Goal: Task Accomplishment & Management: Use online tool/utility

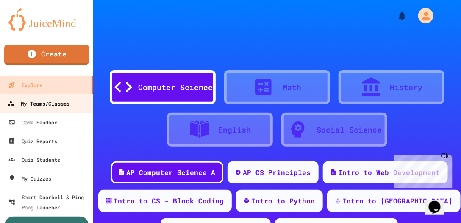
drag, startPoint x: 45, startPoint y: 103, endPoint x: 64, endPoint y: 100, distance: 18.4
click at [46, 103] on div "My Teams/Classes" at bounding box center [38, 103] width 62 height 11
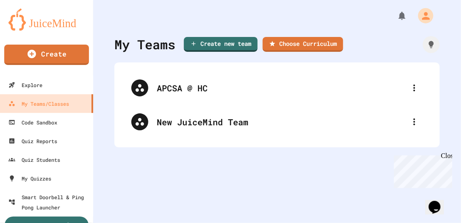
click at [409, 120] on icon at bounding box center [414, 122] width 10 height 10
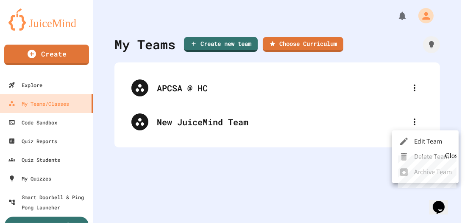
click at [419, 136] on li "Edit Team" at bounding box center [425, 141] width 67 height 15
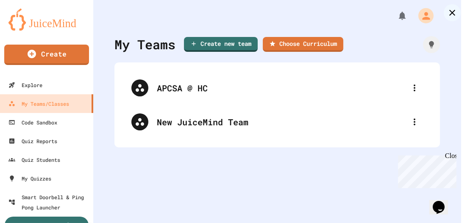
drag, startPoint x: 244, startPoint y: 89, endPoint x: 50, endPoint y: 75, distance: 194.2
type input "**********"
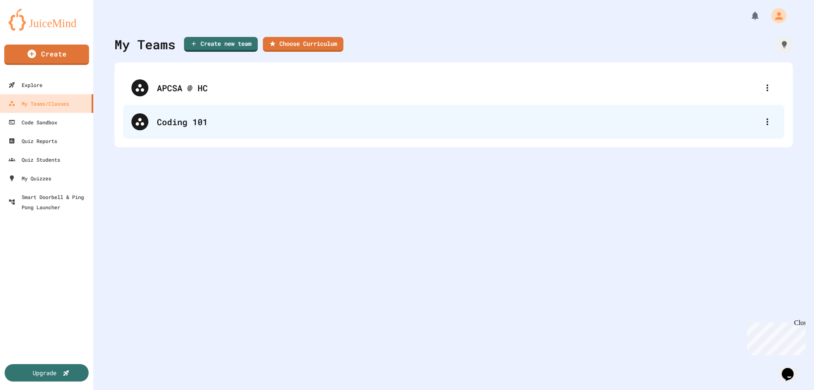
click at [197, 123] on div "Coding 101" at bounding box center [458, 121] width 602 height 13
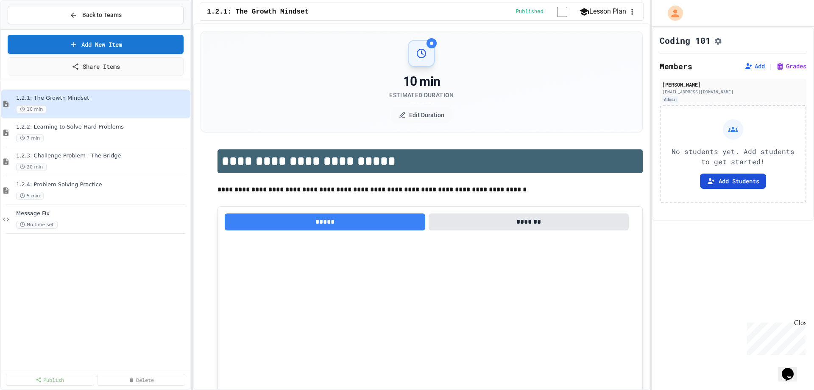
click at [465, 181] on button "Add Students" at bounding box center [733, 180] width 66 height 15
drag, startPoint x: 518, startPoint y: 161, endPoint x: 550, endPoint y: 162, distance: 32.2
click at [186, 100] on button at bounding box center [184, 104] width 8 height 8
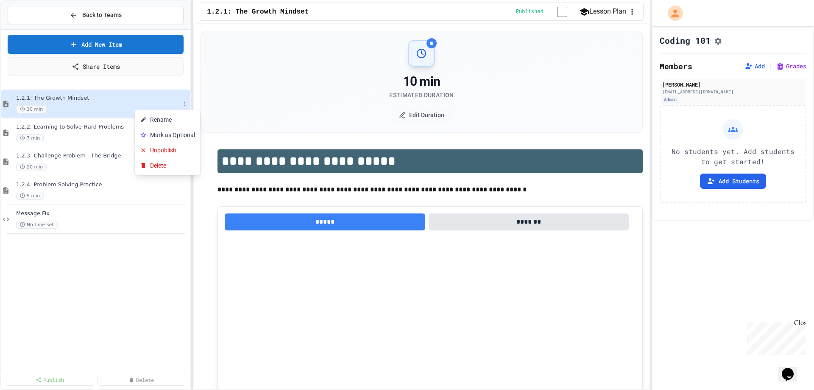
click at [128, 222] on div at bounding box center [407, 195] width 814 height 390
click at [140, 19] on button "Back to Teams" at bounding box center [96, 15] width 176 height 18
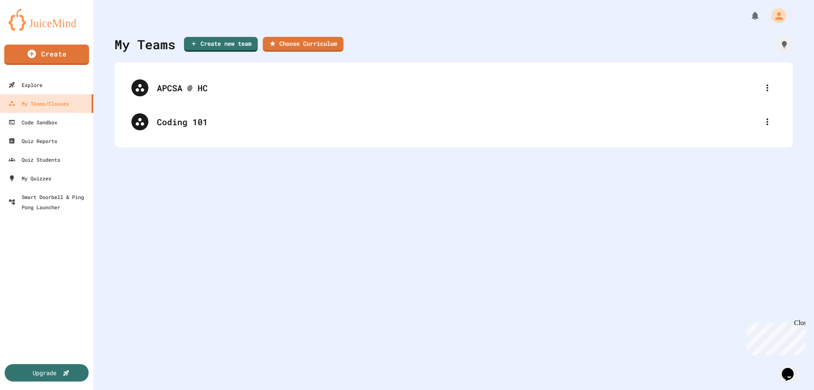
click at [315, 41] on link "Choose Curriculum" at bounding box center [303, 44] width 81 height 15
click at [465, 222] on div at bounding box center [407, 390] width 814 height 0
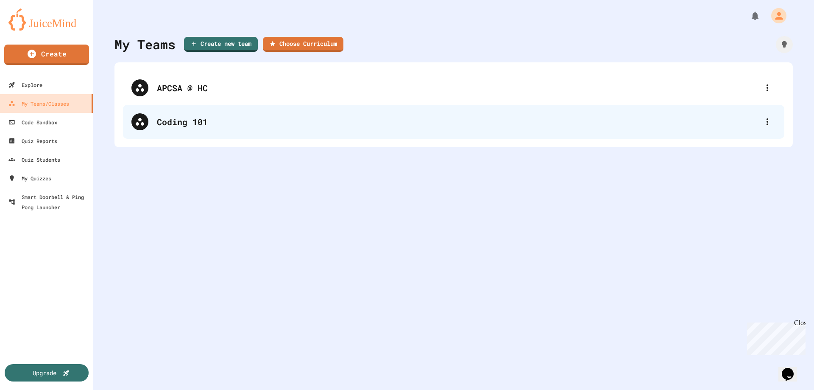
click at [208, 136] on div "Coding 101" at bounding box center [453, 122] width 661 height 34
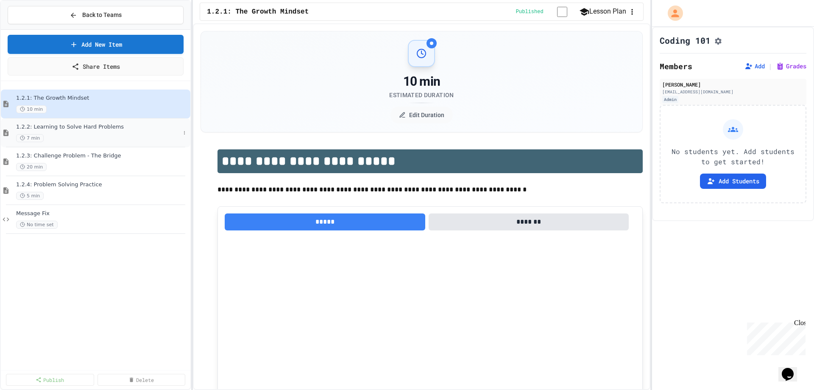
click at [84, 134] on div "7 min" at bounding box center [98, 138] width 164 height 8
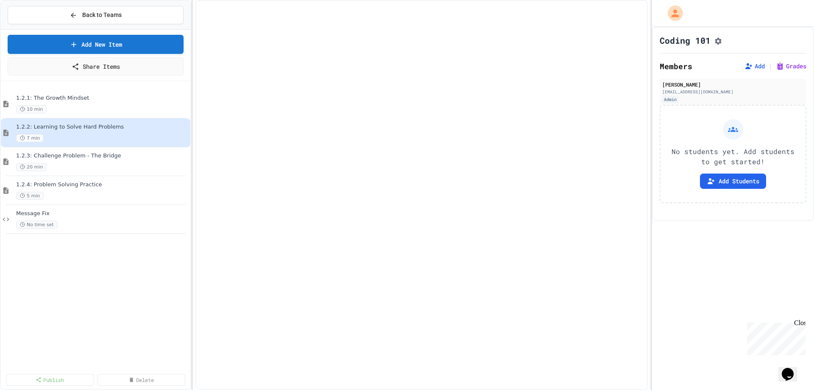
select select "***"
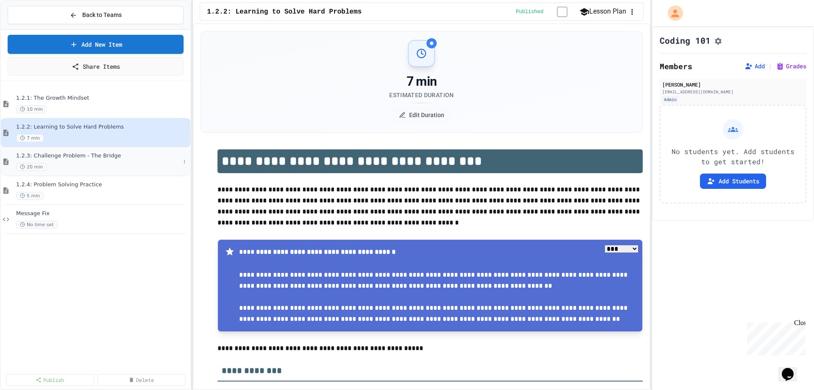
click at [94, 174] on div "1.2.3: Challenge Problem - The Bridge 20 min" at bounding box center [95, 161] width 189 height 29
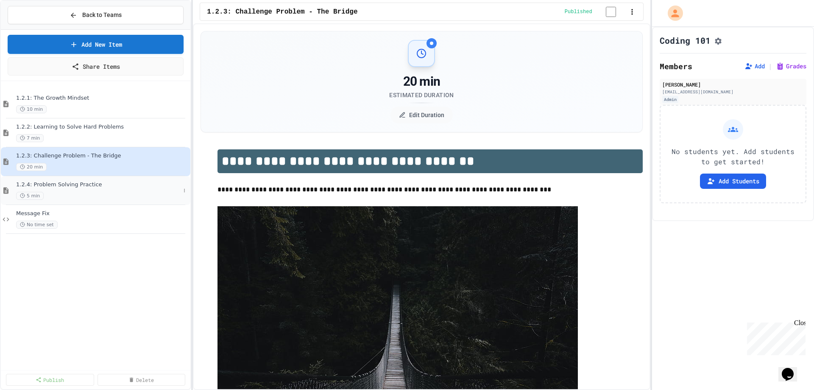
click at [94, 195] on div "5 min" at bounding box center [98, 196] width 164 height 8
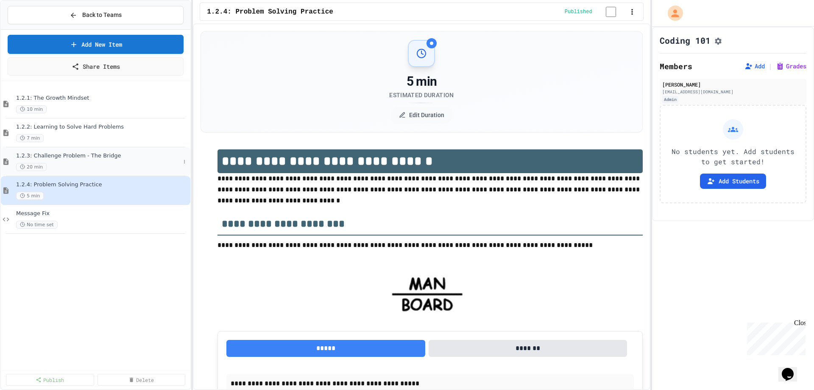
click at [124, 164] on div "20 min" at bounding box center [98, 167] width 164 height 8
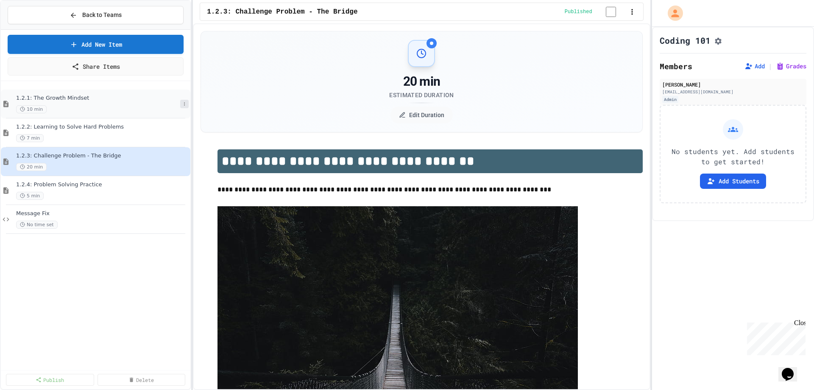
click at [182, 103] on icon at bounding box center [184, 103] width 5 height 5
click at [170, 167] on button "Delete" at bounding box center [167, 165] width 65 height 15
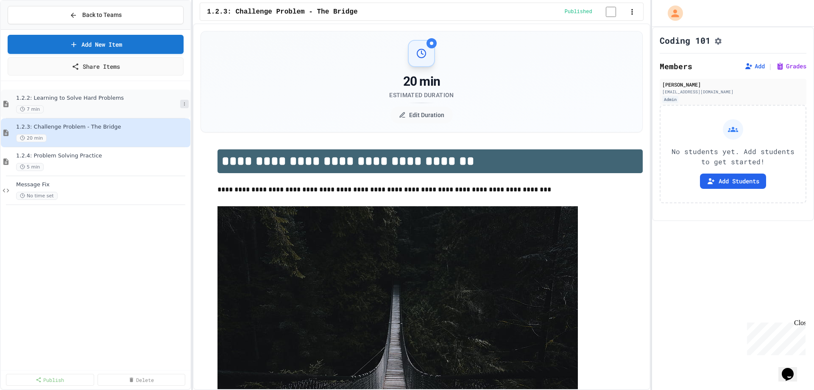
click at [182, 100] on button at bounding box center [184, 104] width 8 height 8
click at [175, 163] on button "Delete" at bounding box center [167, 165] width 65 height 15
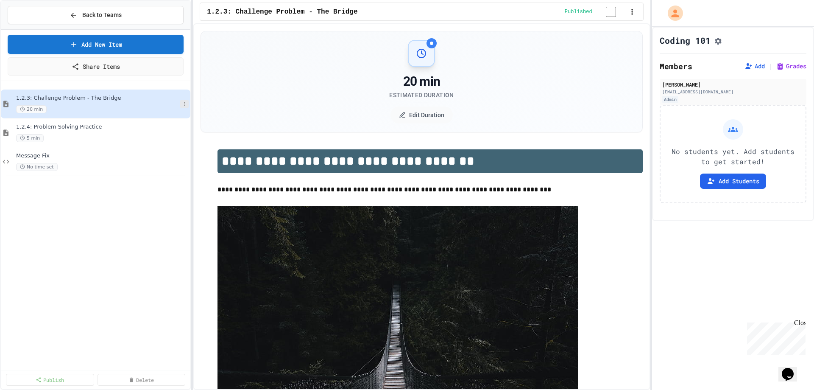
click at [185, 106] on icon at bounding box center [184, 103] width 5 height 5
click at [174, 164] on button "Delete" at bounding box center [167, 165] width 65 height 15
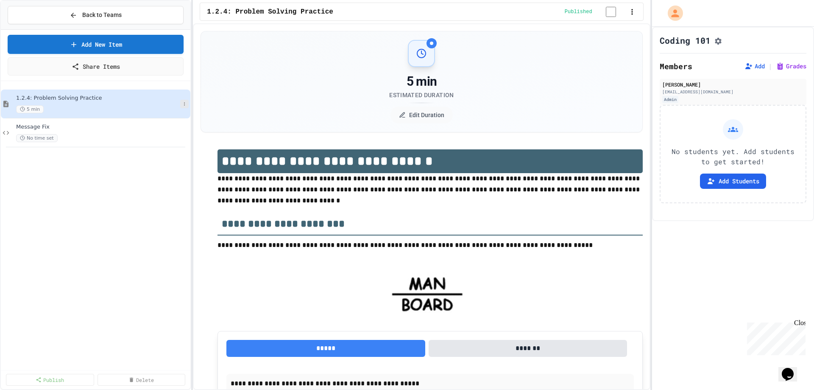
click at [183, 101] on icon at bounding box center [184, 103] width 5 height 5
click at [163, 169] on button "Delete" at bounding box center [167, 165] width 65 height 15
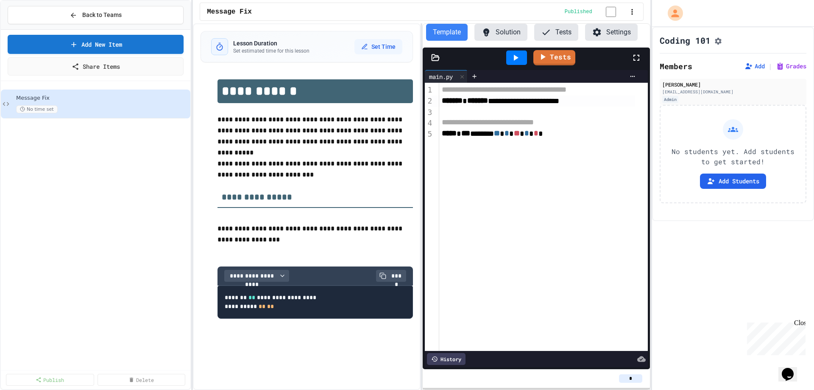
click at [455, 104] on span "*******" at bounding box center [452, 101] width 21 height 8
click at [465, 103] on span "*******" at bounding box center [471, 101] width 21 height 8
click at [465, 104] on div "**********" at bounding box center [537, 100] width 196 height 11
click at [465, 123] on div "**********" at bounding box center [543, 122] width 208 height 11
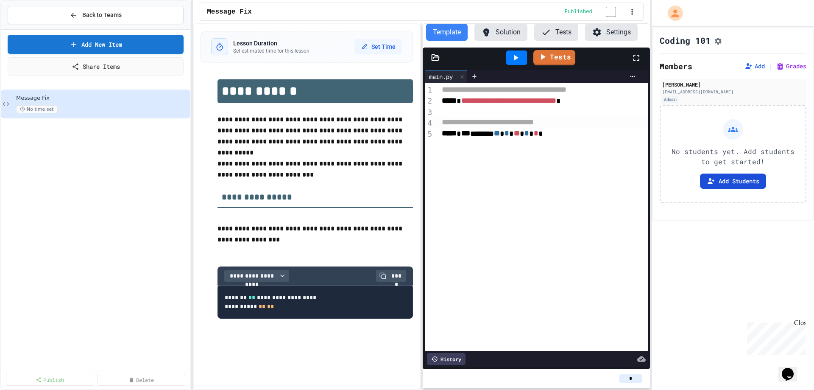
click at [465, 184] on button "Add Students" at bounding box center [733, 180] width 66 height 15
click at [154, 9] on button "Back to Teams" at bounding box center [96, 15] width 176 height 18
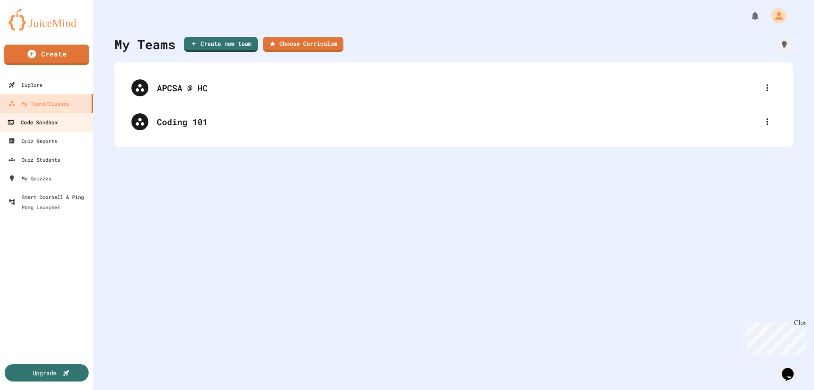
drag, startPoint x: 70, startPoint y: 129, endPoint x: 80, endPoint y: 129, distance: 9.8
click at [70, 129] on link "Code Sandbox" at bounding box center [47, 121] width 96 height 19
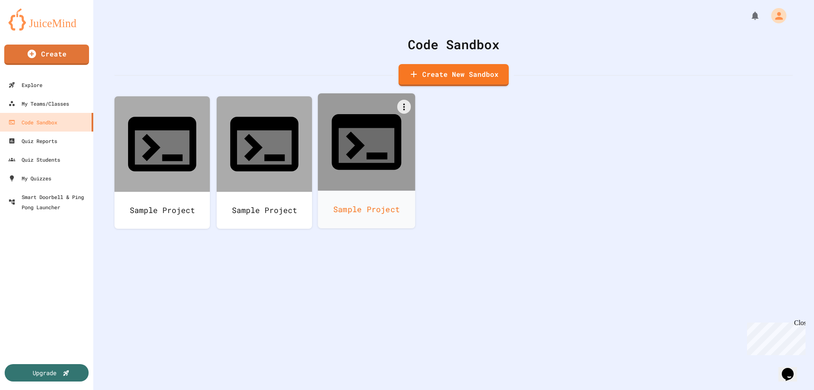
click at [365, 190] on div "Sample Project" at bounding box center [366, 209] width 97 height 38
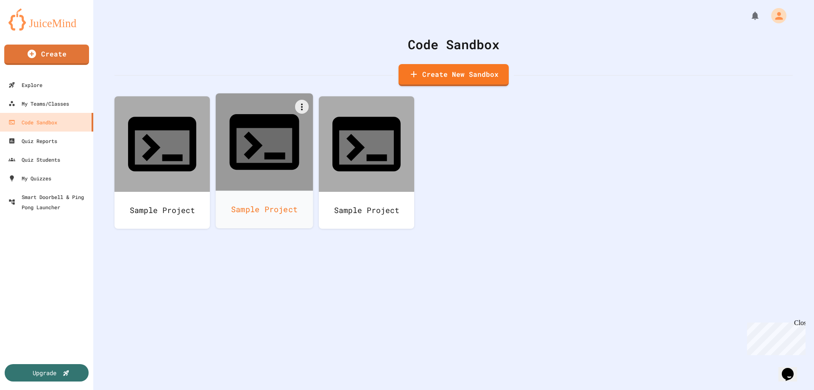
click at [246, 190] on div "Sample Project" at bounding box center [264, 209] width 97 height 38
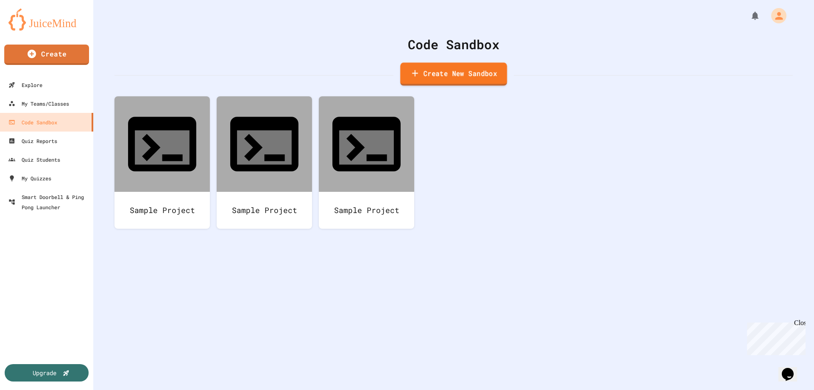
click at [465, 75] on link "Create New Sandbox" at bounding box center [453, 73] width 107 height 23
drag, startPoint x: 345, startPoint y: 103, endPoint x: 114, endPoint y: 86, distance: 231.3
type input "**********"
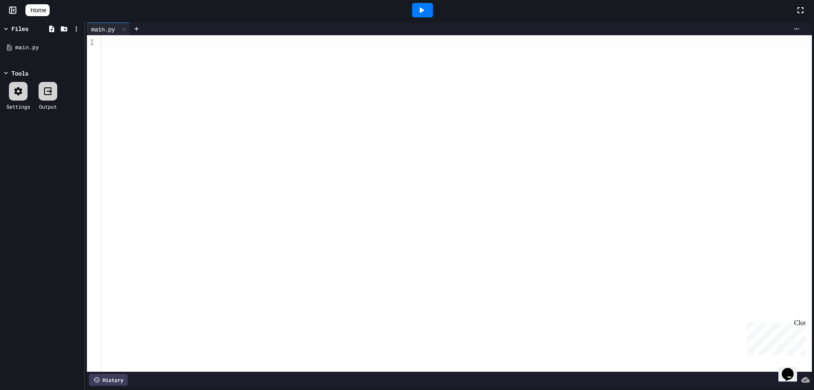
click at [192, 89] on div at bounding box center [456, 203] width 710 height 336
click at [424, 11] on icon at bounding box center [422, 10] width 5 height 6
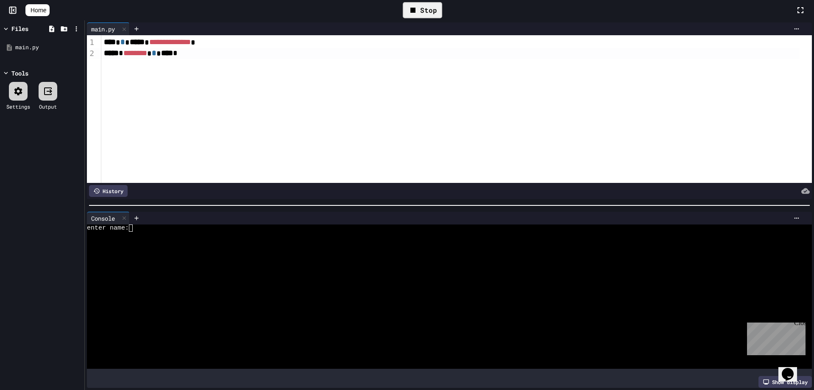
click at [213, 222] on div at bounding box center [442, 234] width 710 height 7
type textarea "*"
click at [465, 222] on div "Close" at bounding box center [799, 324] width 11 height 11
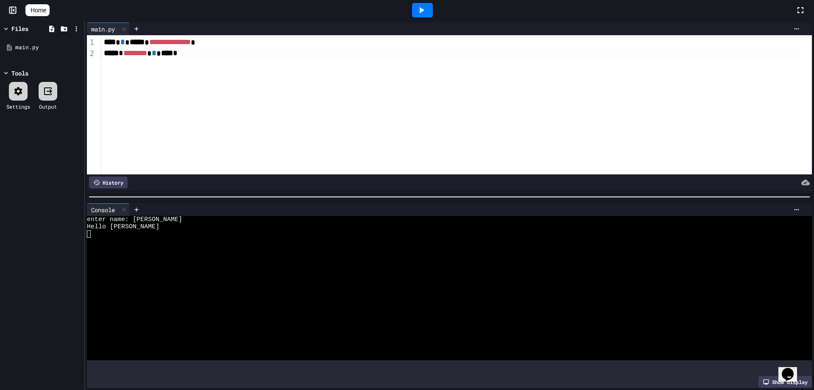
click at [412, 192] on div at bounding box center [449, 196] width 729 height 8
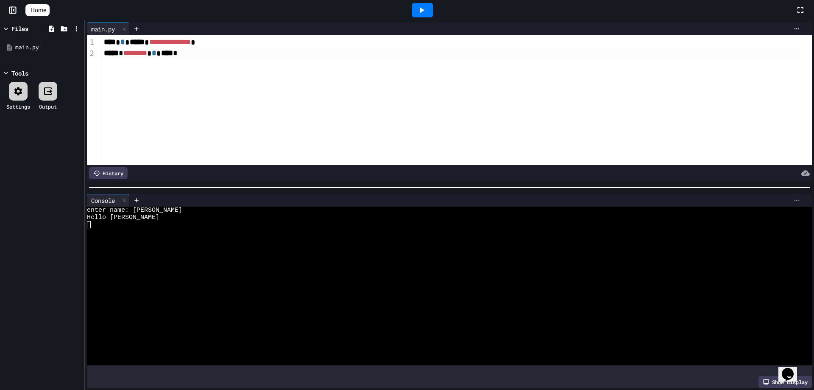
click at [465, 197] on icon at bounding box center [796, 200] width 7 height 7
click at [11, 92] on div at bounding box center [407, 195] width 814 height 390
click at [14, 92] on icon at bounding box center [18, 91] width 10 height 10
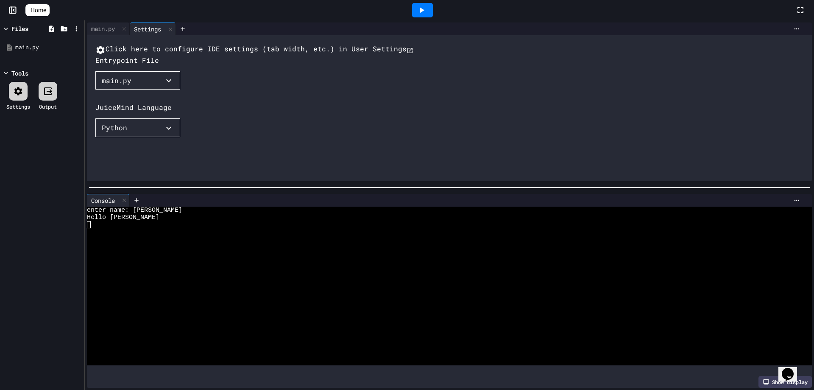
click at [53, 90] on icon at bounding box center [48, 91] width 10 height 10
click at [227, 55] on button "Click here to configure IDE settings (tab width, etc.) in User Settings" at bounding box center [254, 49] width 318 height 11
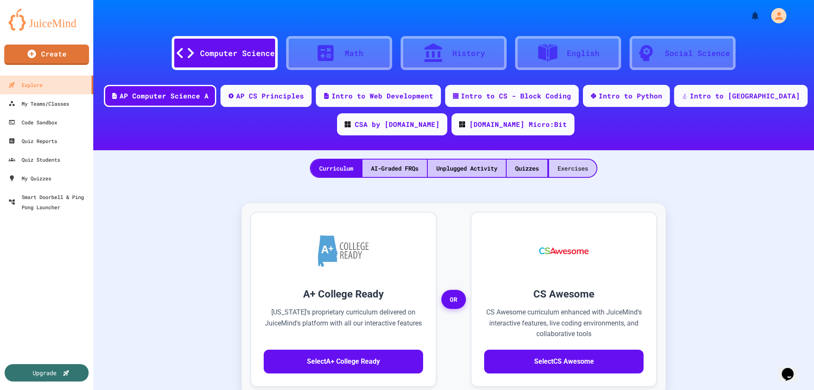
click at [569, 163] on div "Exercises" at bounding box center [572, 167] width 47 height 17
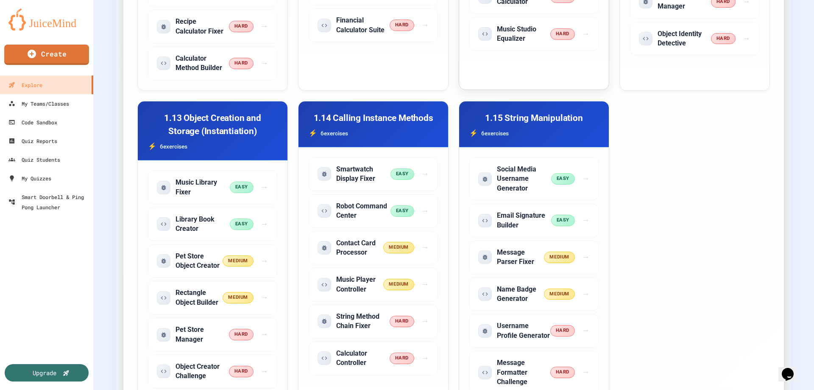
scroll to position [1229, 0]
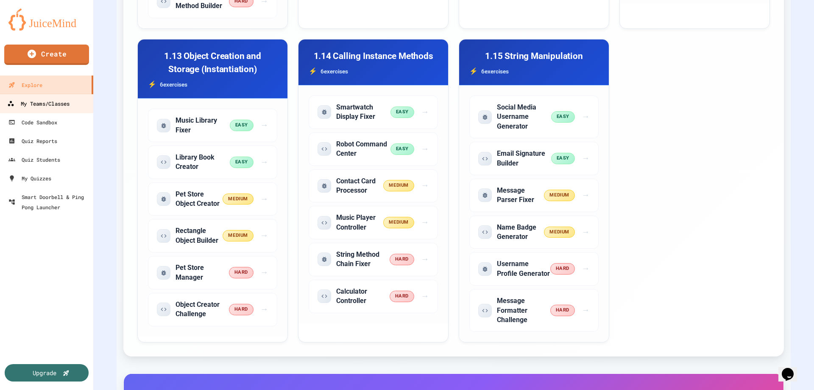
click at [54, 106] on div "My Teams/Classes" at bounding box center [38, 103] width 62 height 11
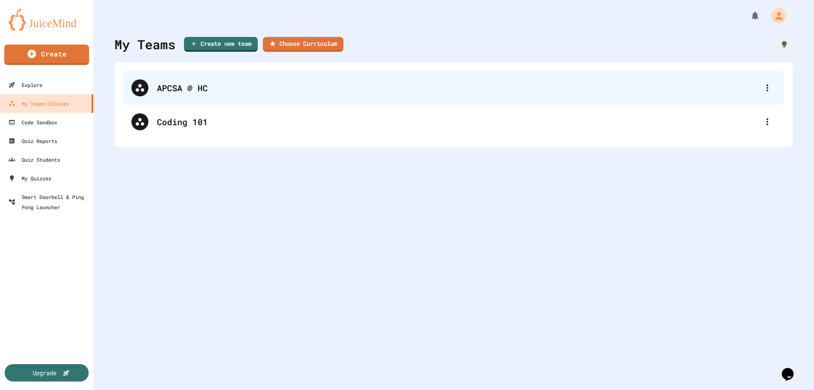
click at [169, 88] on div "APCSA @ HC" at bounding box center [458, 87] width 602 height 13
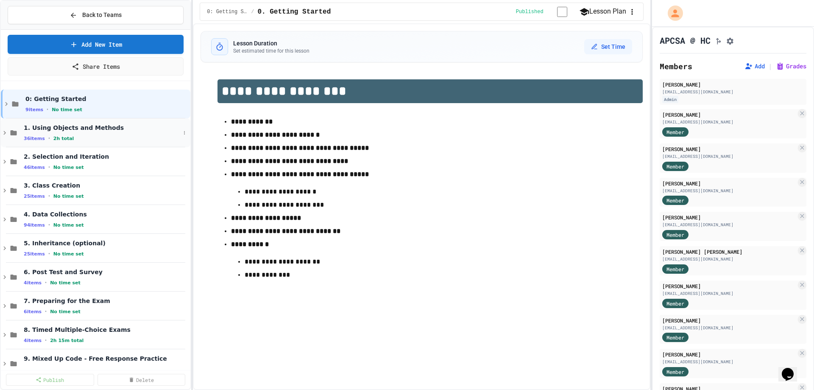
click at [59, 130] on span "1. Using Objects and Methods" at bounding box center [102, 128] width 156 height 8
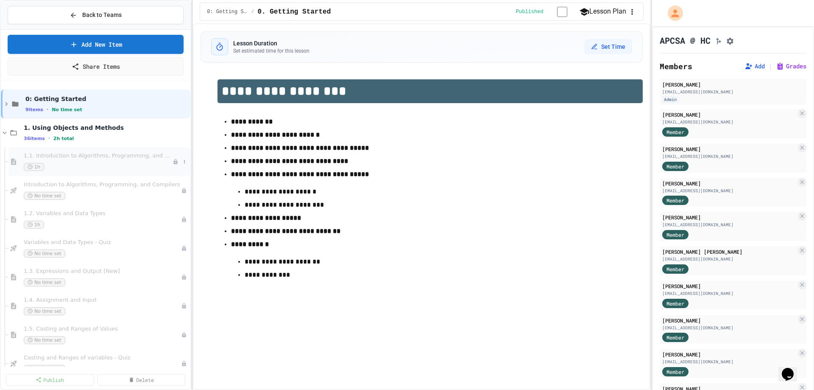
click at [106, 163] on div "1h" at bounding box center [98, 167] width 149 height 8
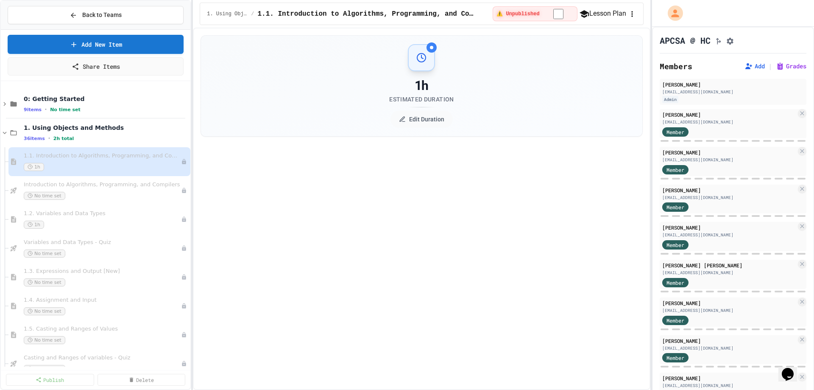
select select "***"
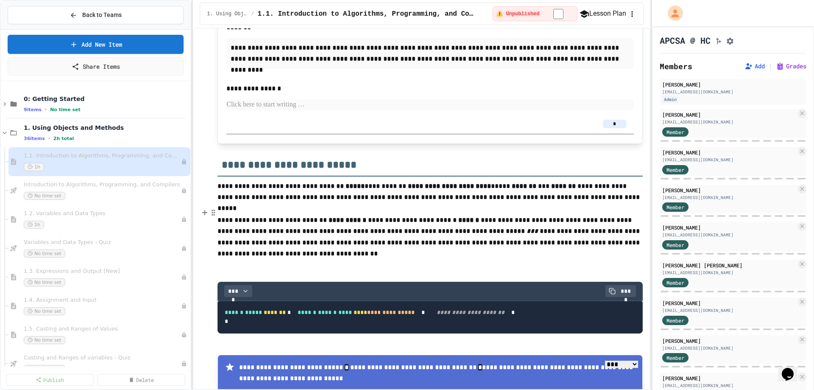
scroll to position [1145, 0]
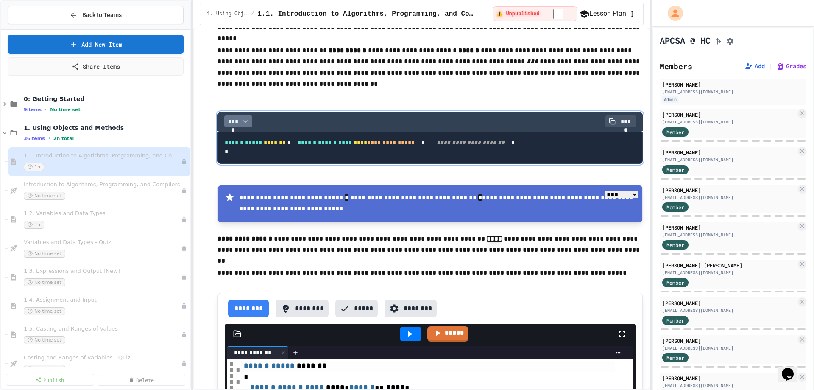
click at [248, 127] on button "****" at bounding box center [238, 121] width 28 height 12
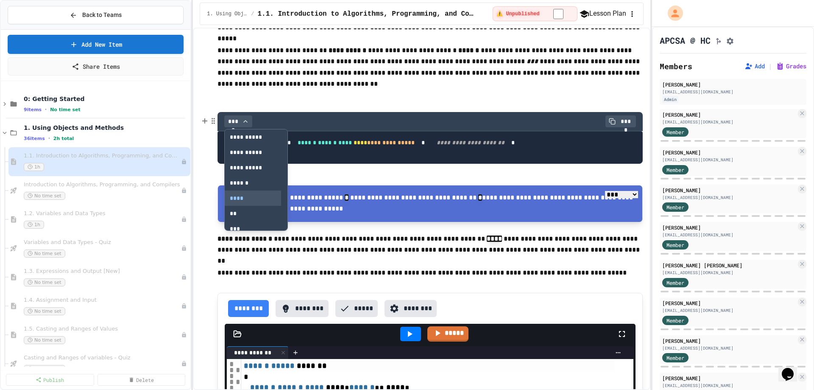
click at [322, 116] on div "**********" at bounding box center [429, 121] width 425 height 19
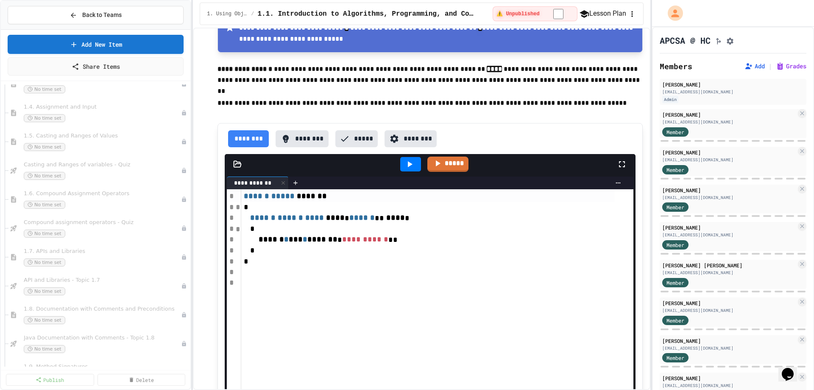
scroll to position [212, 0]
click at [116, 237] on div "1.7. APIs and Libraries No time set" at bounding box center [98, 237] width 149 height 19
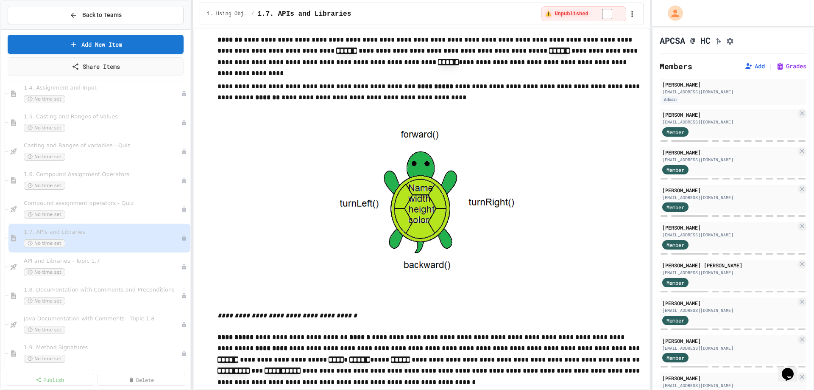
scroll to position [2035, 0]
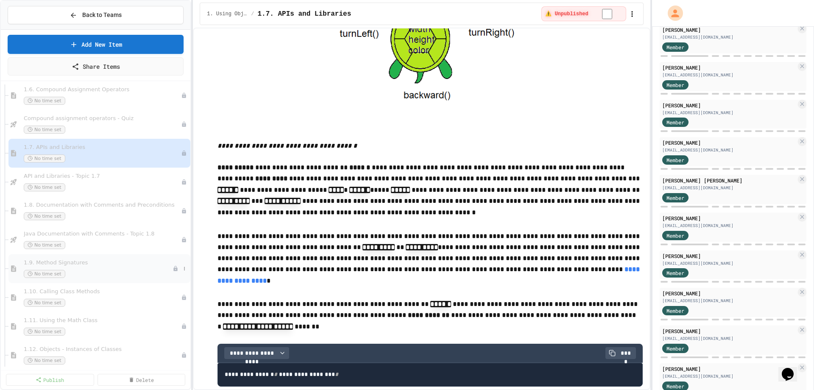
scroll to position [339, 0]
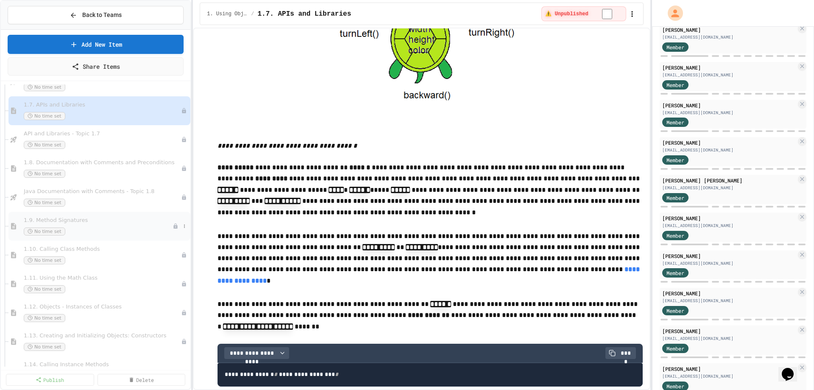
click at [97, 223] on span "1.9. Method Signatures" at bounding box center [98, 220] width 149 height 7
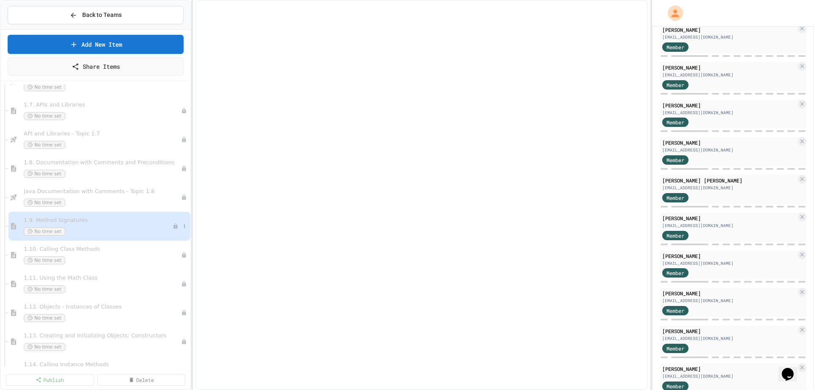
select select "***"
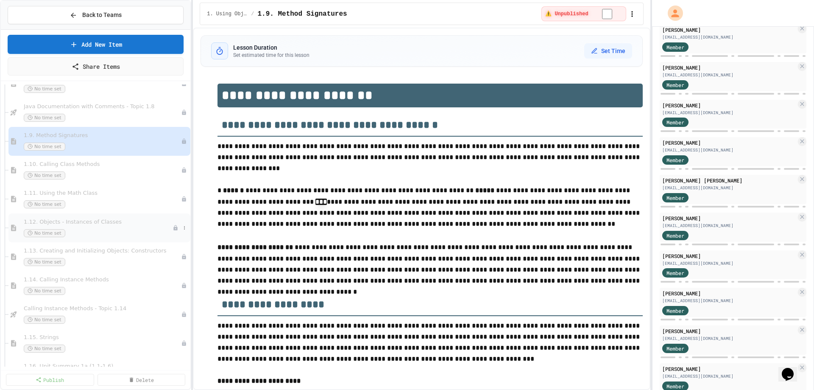
scroll to position [466, 0]
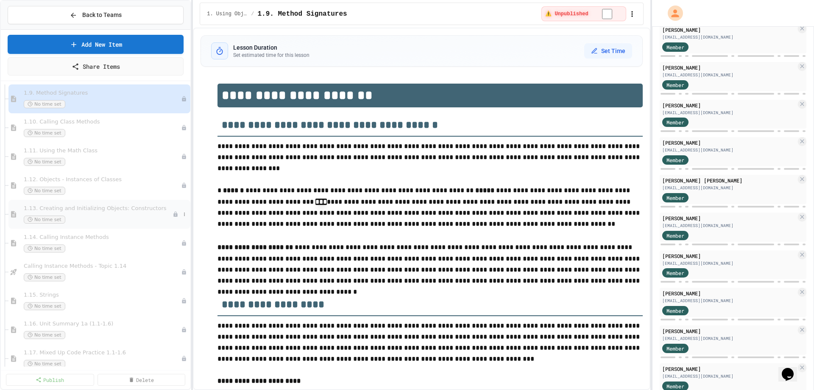
click at [174, 214] on icon at bounding box center [176, 214] width 4 height 5
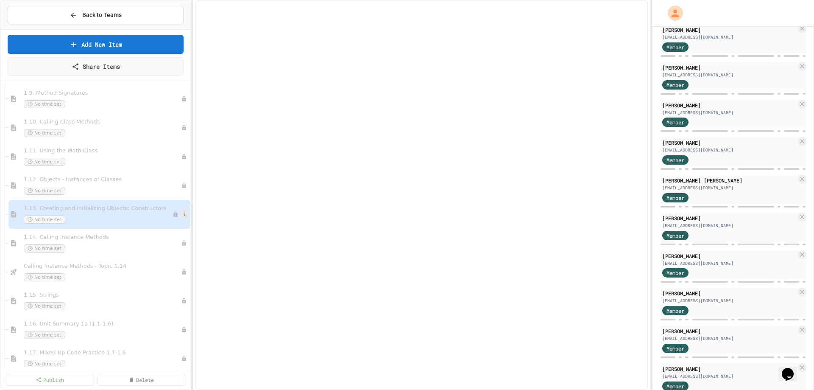
select select "***"
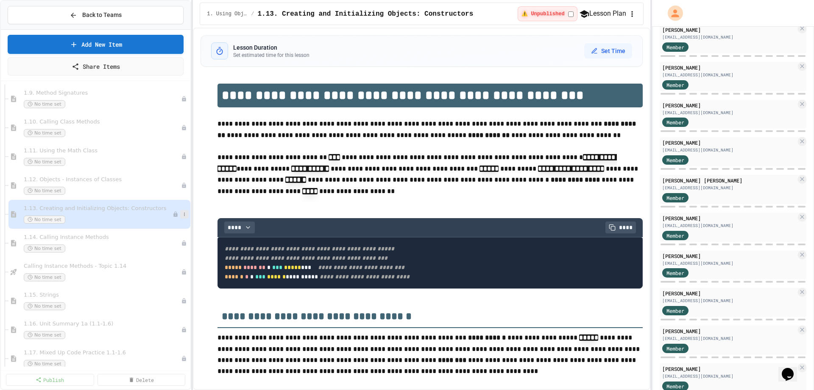
click at [182, 214] on icon at bounding box center [184, 214] width 5 height 5
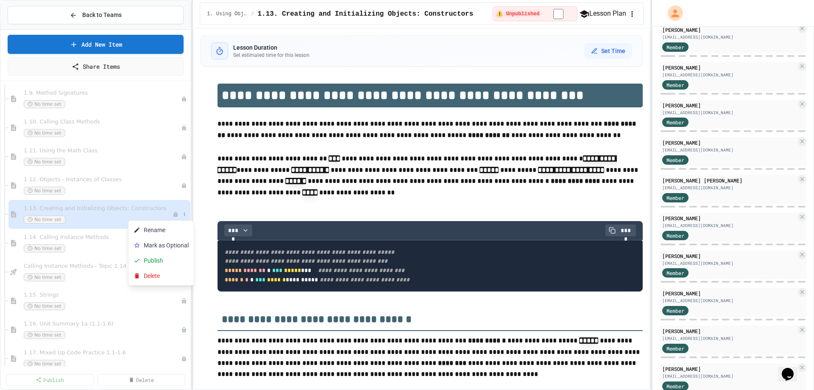
click at [365, 185] on div at bounding box center [407, 195] width 814 height 390
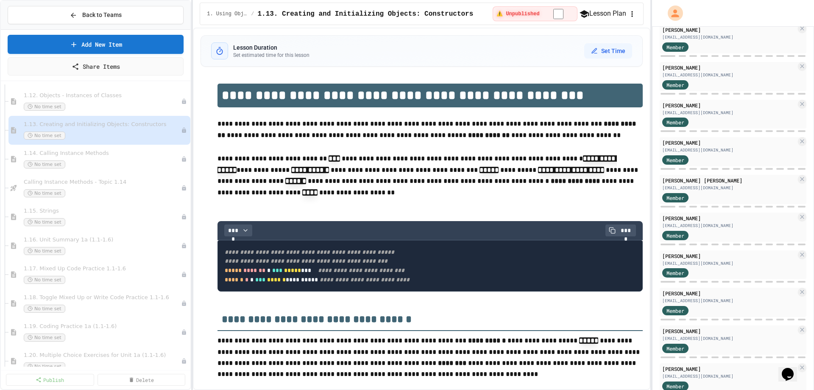
scroll to position [551, 0]
click at [102, 209] on span "1.15. Strings" at bounding box center [98, 209] width 149 height 7
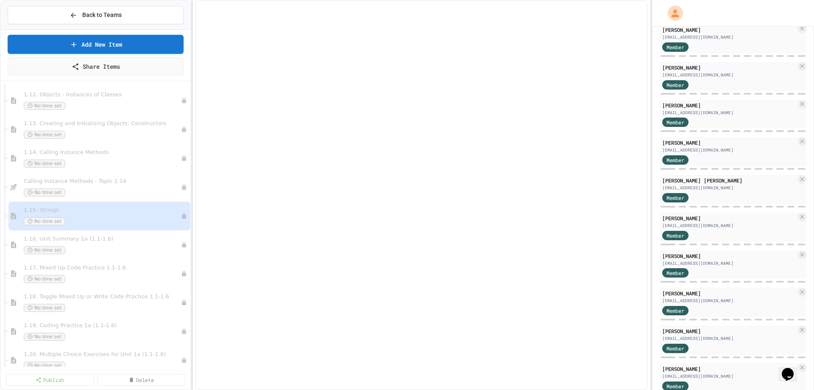
select select "***"
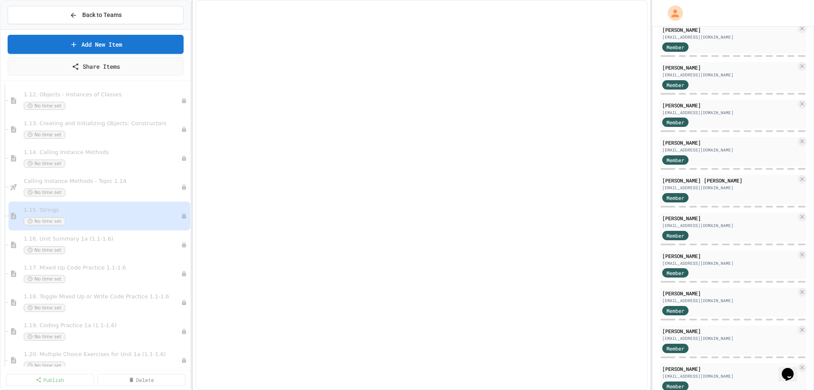
select select "***"
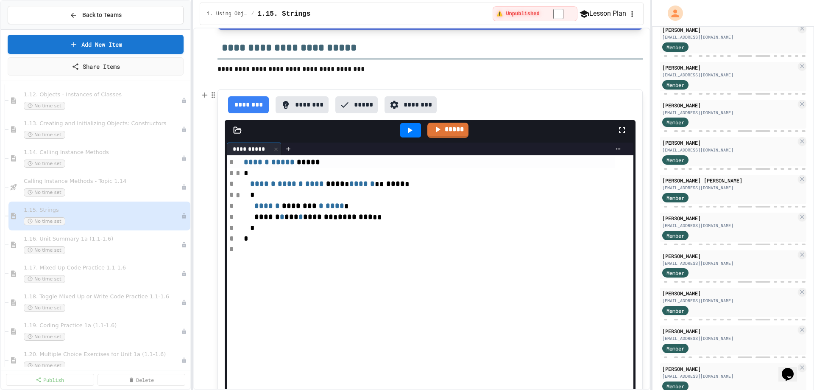
scroll to position [127, 0]
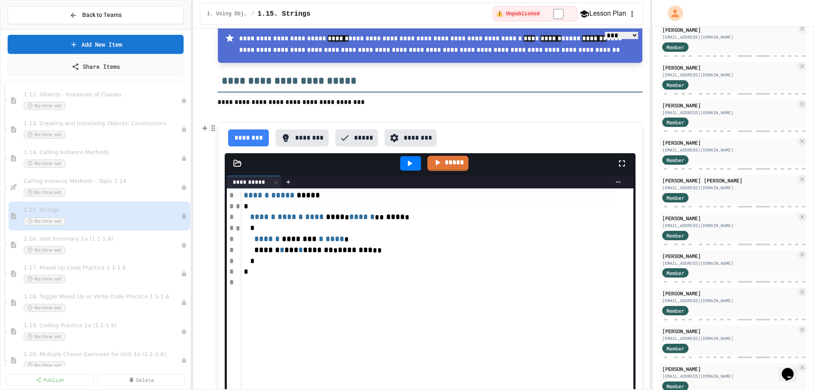
click at [413, 163] on div at bounding box center [410, 163] width 21 height 14
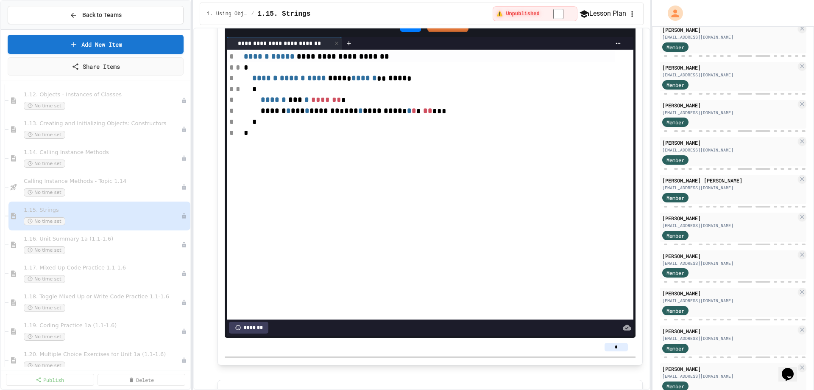
scroll to position [4705, 0]
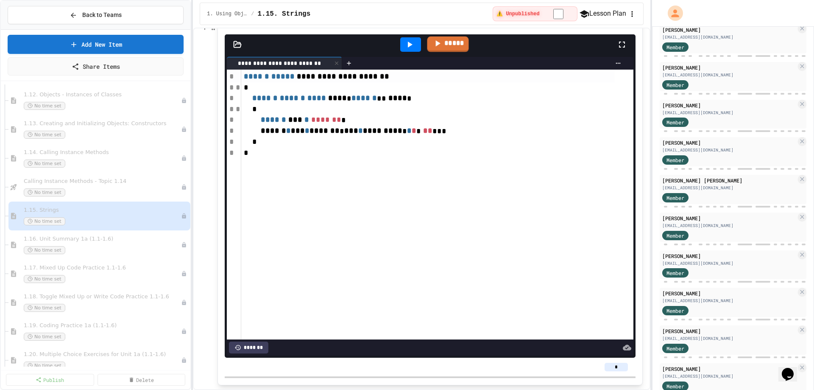
click at [407, 52] on div at bounding box center [410, 44] width 21 height 14
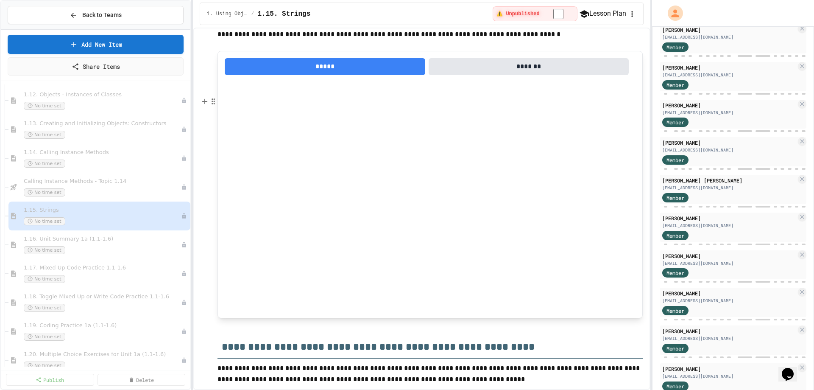
scroll to position [10896, 0]
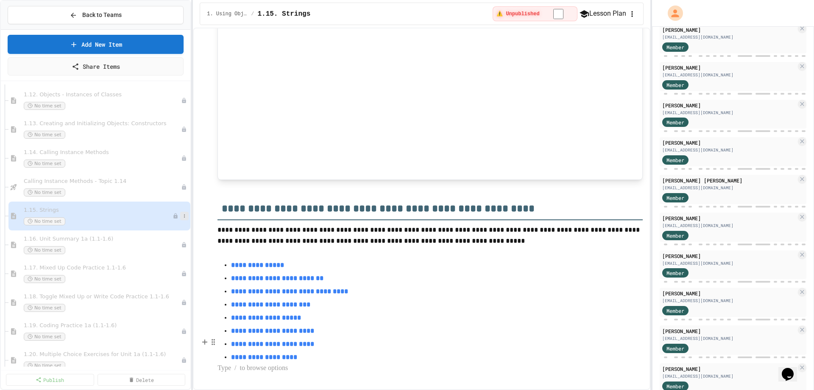
click at [182, 214] on icon at bounding box center [184, 215] width 5 height 5
click at [167, 259] on button "Publish" at bounding box center [160, 261] width 65 height 15
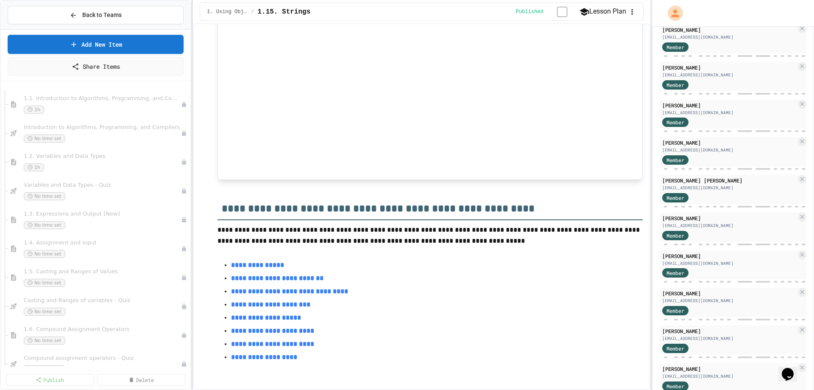
scroll to position [0, 0]
click at [6, 132] on icon at bounding box center [5, 132] width 4 height 3
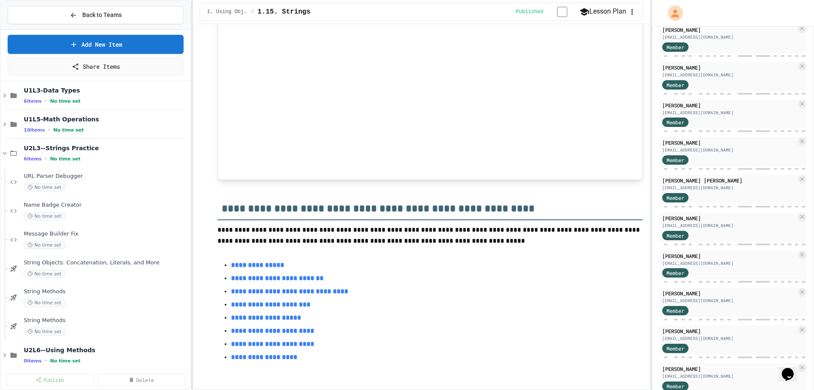
scroll to position [391, 0]
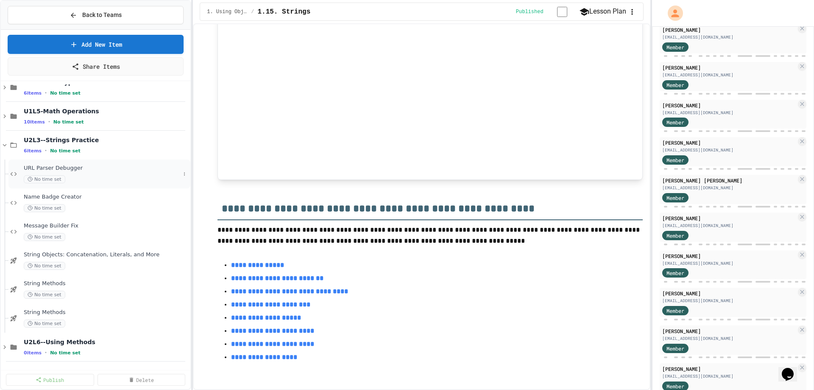
click at [89, 173] on div "URL Parser Debugger No time set" at bounding box center [102, 173] width 156 height 19
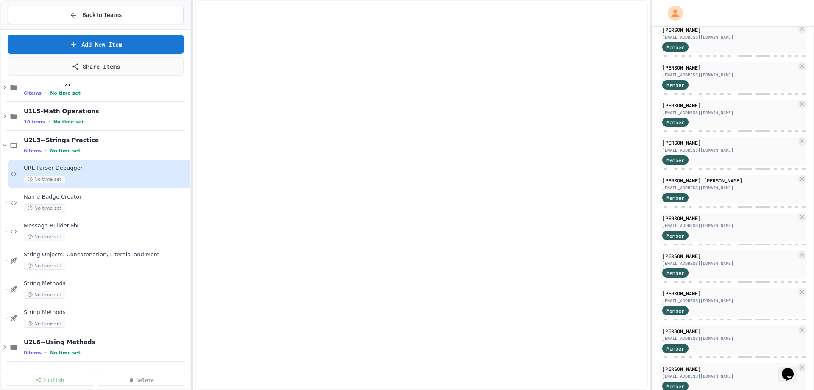
scroll to position [381, 0]
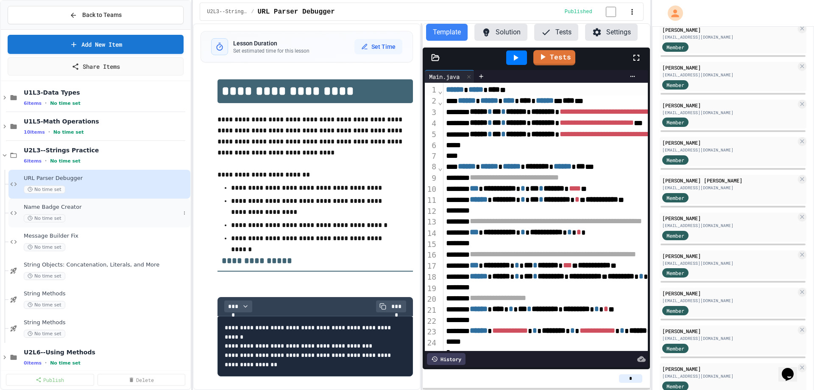
click at [102, 212] on div "Name Badge Creator No time set" at bounding box center [102, 212] width 156 height 19
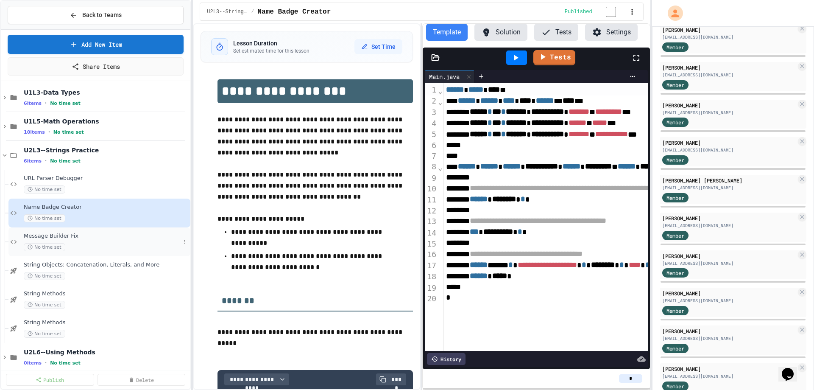
click at [104, 245] on div "No time set" at bounding box center [102, 247] width 156 height 8
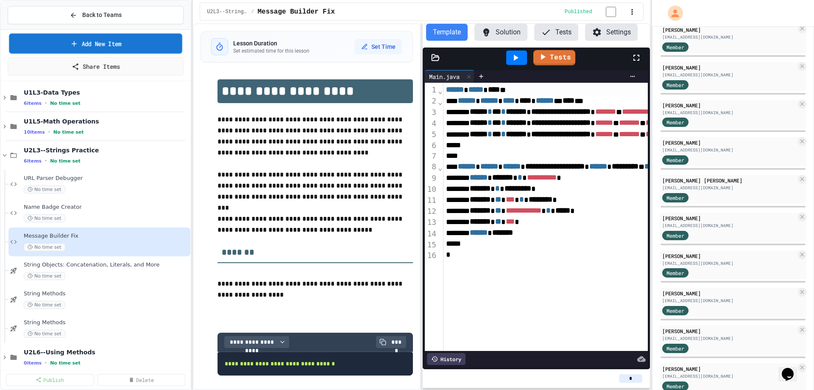
click at [80, 48] on link "Add New Item" at bounding box center [95, 43] width 173 height 20
drag, startPoint x: 352, startPoint y: 143, endPoint x: 360, endPoint y: 146, distance: 9.0
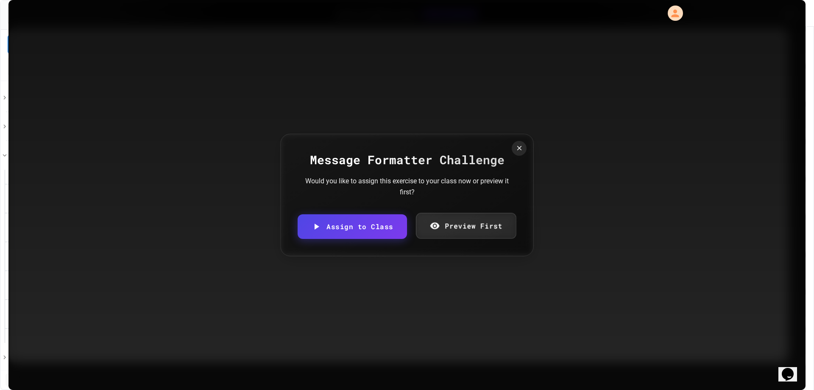
click at [460, 227] on link "Preview First" at bounding box center [465, 226] width 100 height 26
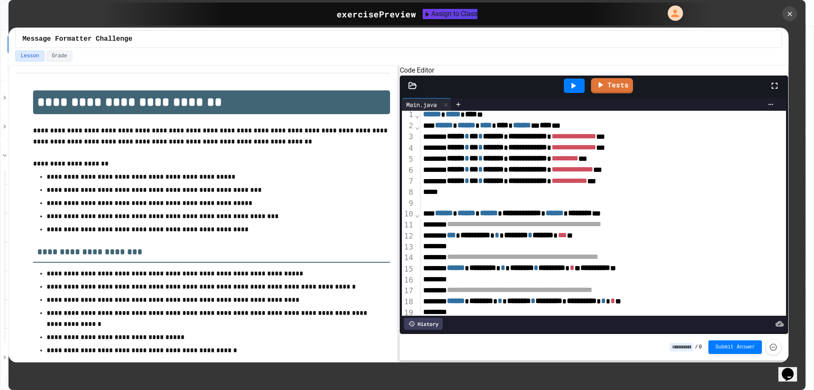
scroll to position [0, 0]
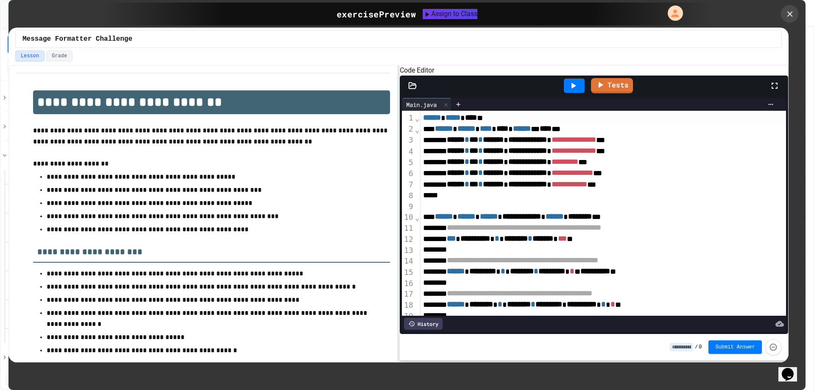
drag, startPoint x: 787, startPoint y: 13, endPoint x: 742, endPoint y: 13, distance: 44.5
click at [787, 13] on icon at bounding box center [789, 13] width 9 height 9
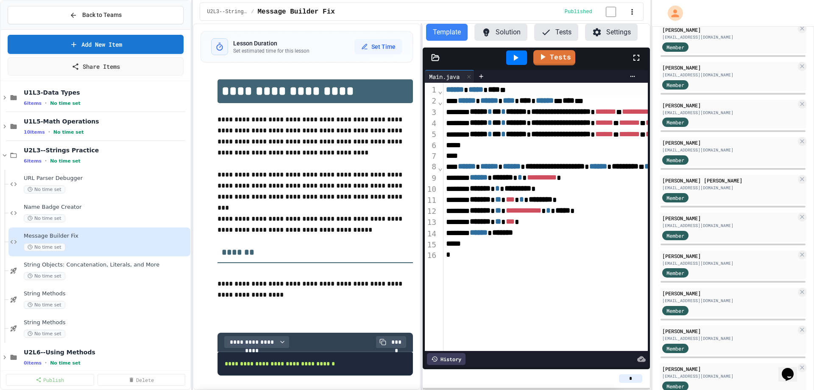
click at [4, 154] on icon at bounding box center [5, 155] width 8 height 8
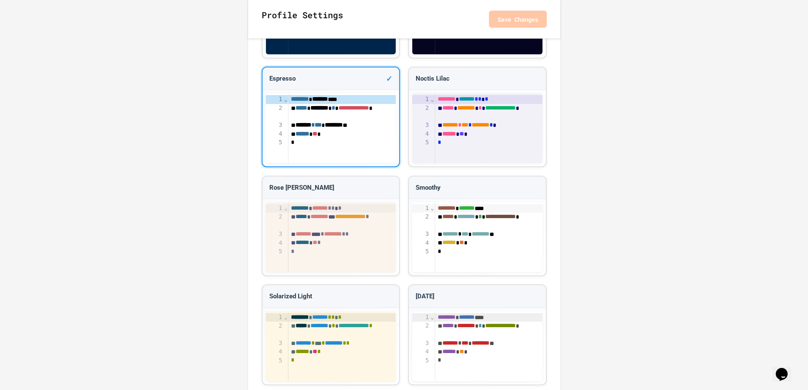
scroll to position [917, 0]
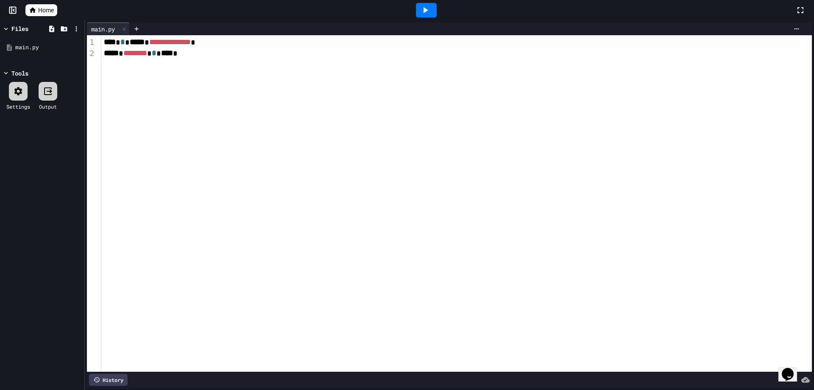
click at [22, 92] on icon at bounding box center [18, 91] width 10 height 10
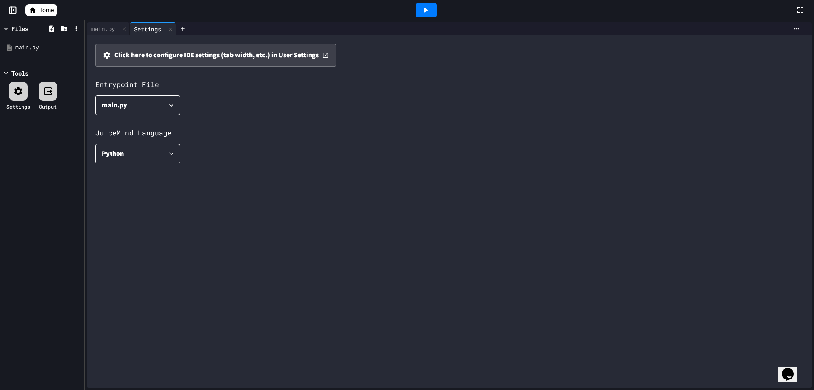
click at [159, 98] on button "main.py" at bounding box center [137, 104] width 85 height 19
drag, startPoint x: 283, startPoint y: 93, endPoint x: 265, endPoint y: 123, distance: 34.8
click at [283, 93] on div at bounding box center [407, 195] width 814 height 390
click at [169, 156] on icon "button" at bounding box center [171, 153] width 8 height 8
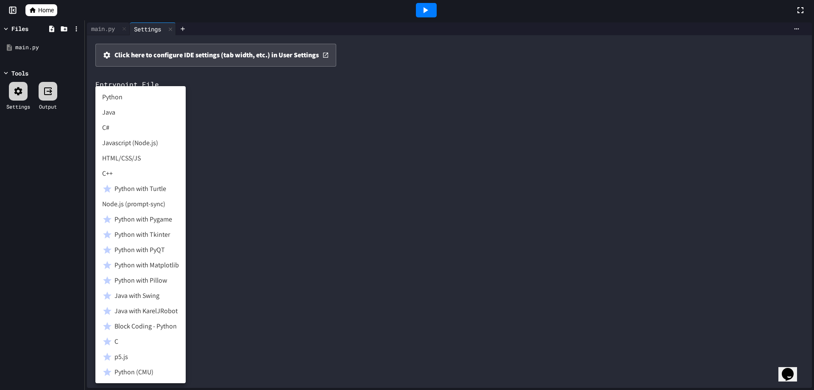
click at [348, 136] on div at bounding box center [407, 195] width 814 height 390
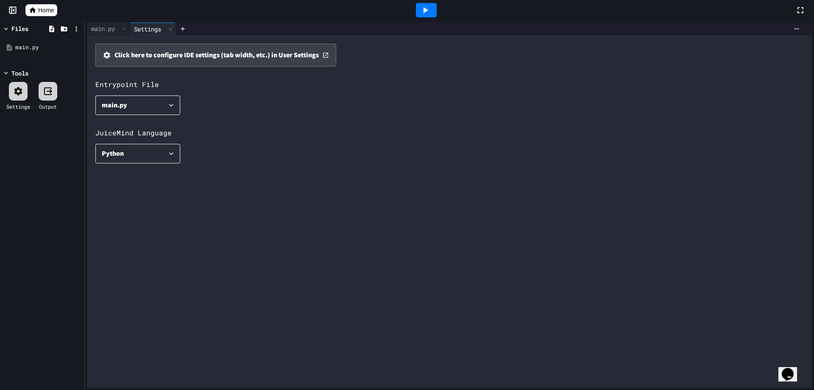
click at [173, 159] on button "Python" at bounding box center [137, 153] width 85 height 19
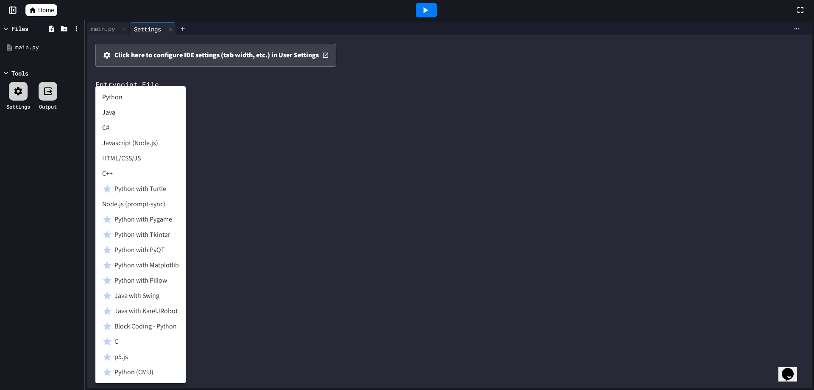
click at [245, 174] on div at bounding box center [407, 195] width 814 height 390
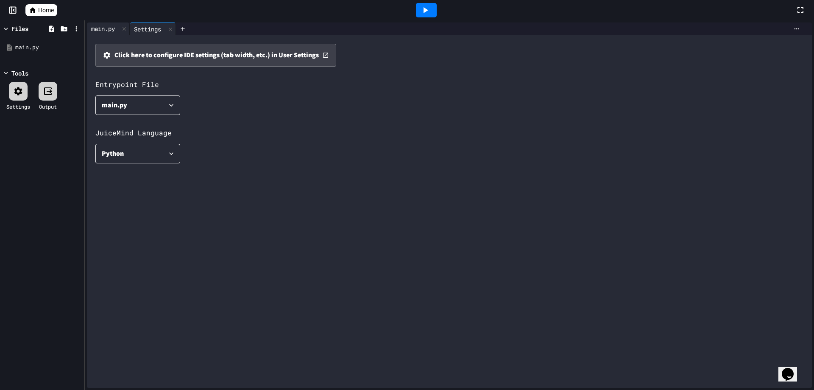
click at [110, 27] on div "main.py" at bounding box center [103, 28] width 32 height 9
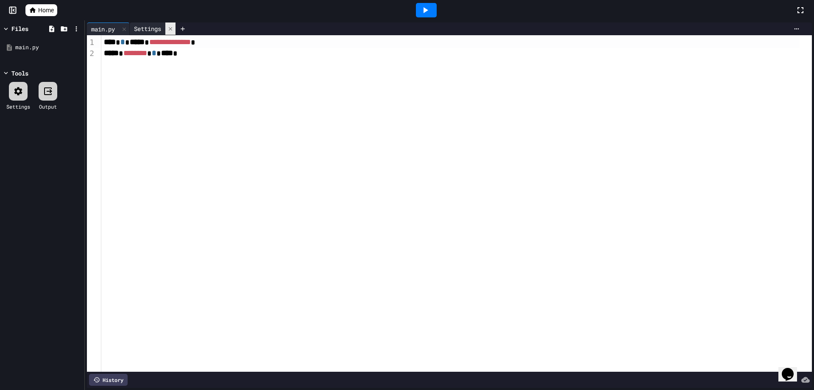
click at [172, 30] on icon at bounding box center [170, 28] width 3 height 3
